Goal: Check status: Check status

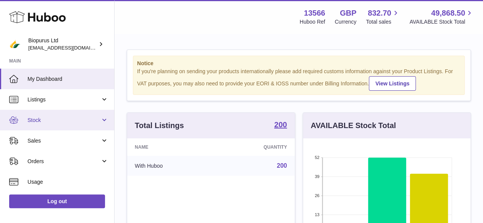
scroll to position [119, 167]
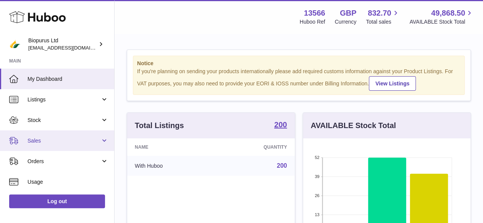
click at [55, 138] on span "Sales" at bounding box center [63, 140] width 73 height 7
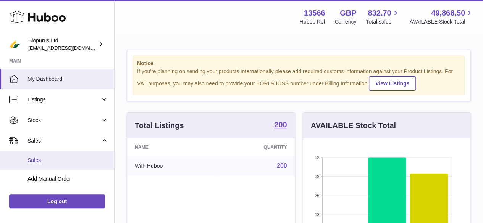
click at [39, 161] on span "Sales" at bounding box center [67, 160] width 81 height 7
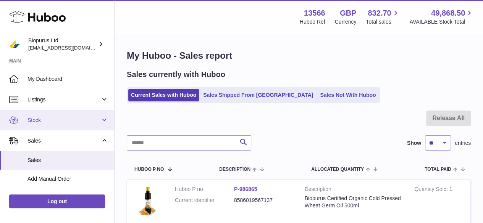
click at [40, 117] on span "Stock" at bounding box center [63, 120] width 73 height 7
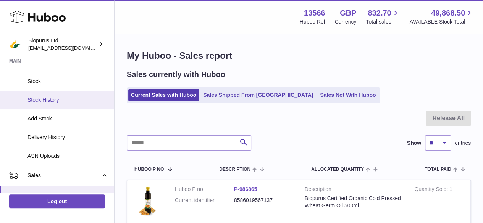
scroll to position [76, 0]
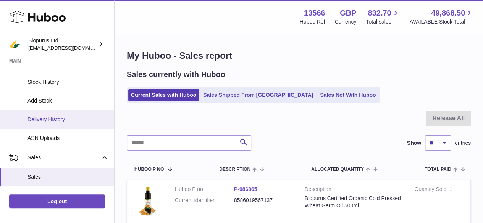
click at [37, 117] on span "Delivery History" at bounding box center [67, 119] width 81 height 7
click at [43, 119] on span "Delivery History" at bounding box center [67, 119] width 81 height 7
click at [56, 121] on span "Delivery History" at bounding box center [67, 119] width 81 height 7
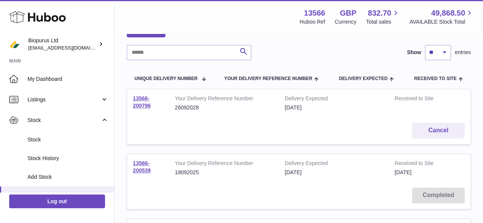
scroll to position [38, 0]
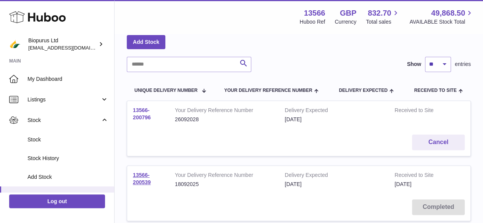
click at [140, 114] on link "13566-200796" at bounding box center [142, 113] width 18 height 13
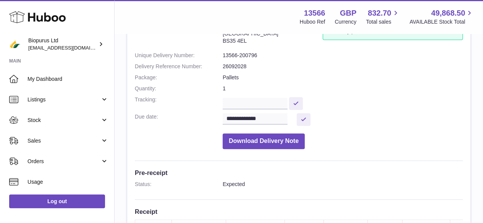
scroll to position [38, 0]
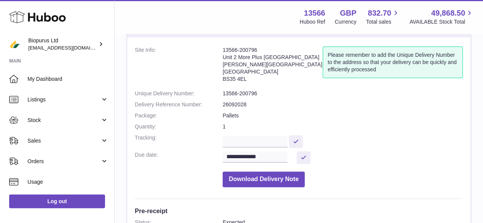
drag, startPoint x: 221, startPoint y: 46, endPoint x: 285, endPoint y: 50, distance: 64.2
copy dl "13566-200796"
